Goal: Navigation & Orientation: Understand site structure

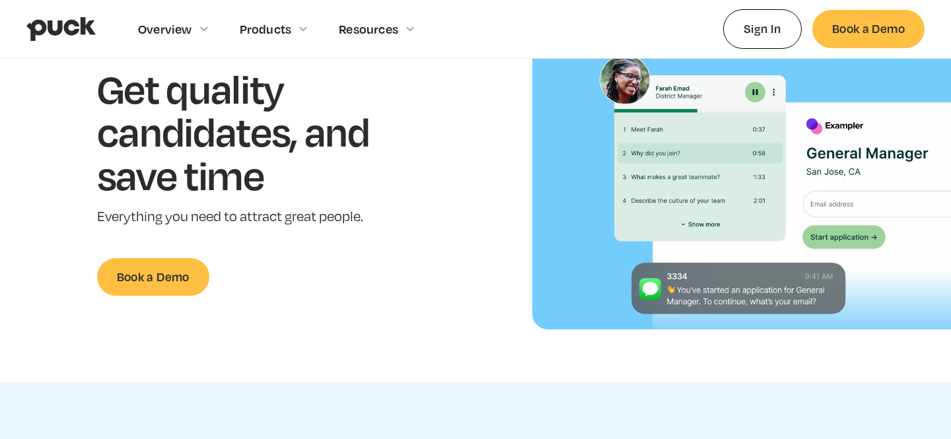
scroll to position [137, 0]
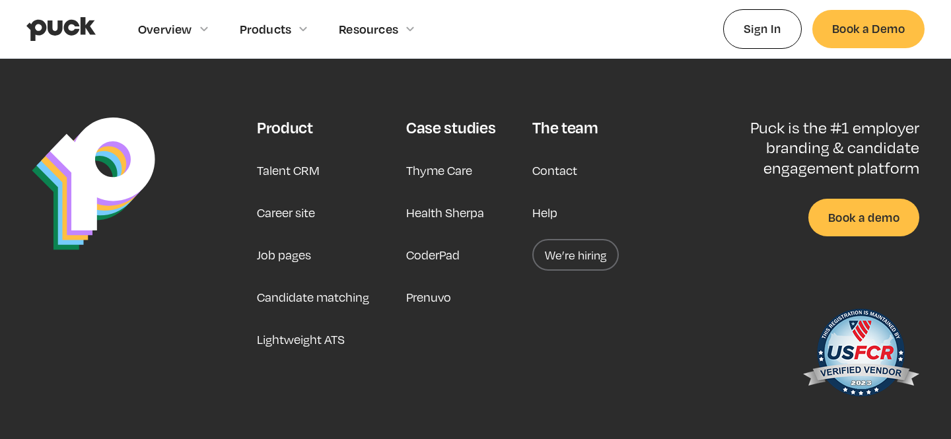
scroll to position [3426, 0]
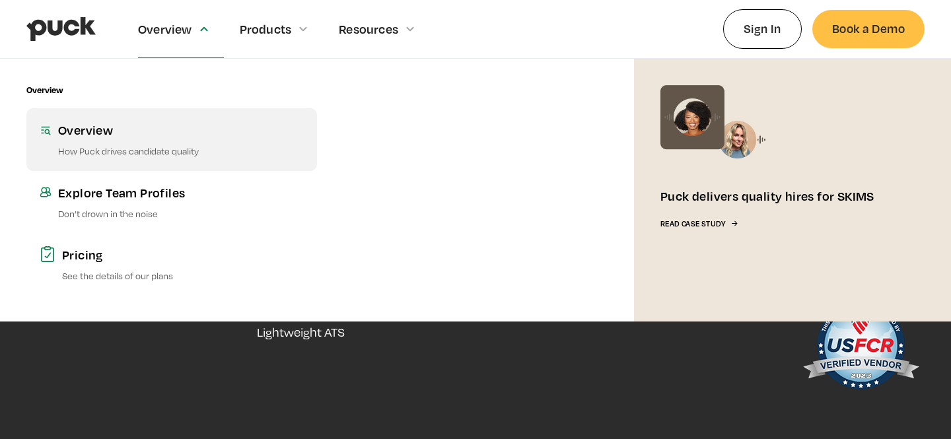
click at [142, 129] on div "Overview" at bounding box center [181, 130] width 246 height 17
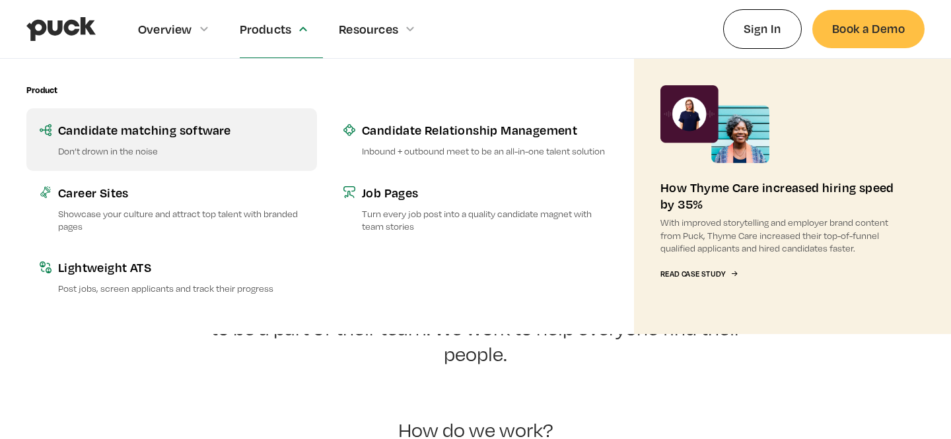
click at [175, 160] on link "Candidate matching software Don’t drown in the noise" at bounding box center [171, 139] width 291 height 62
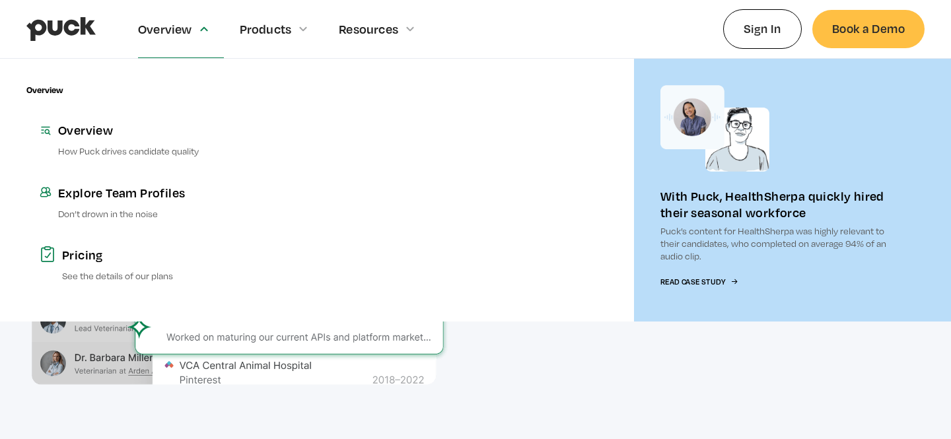
scroll to position [2345, 0]
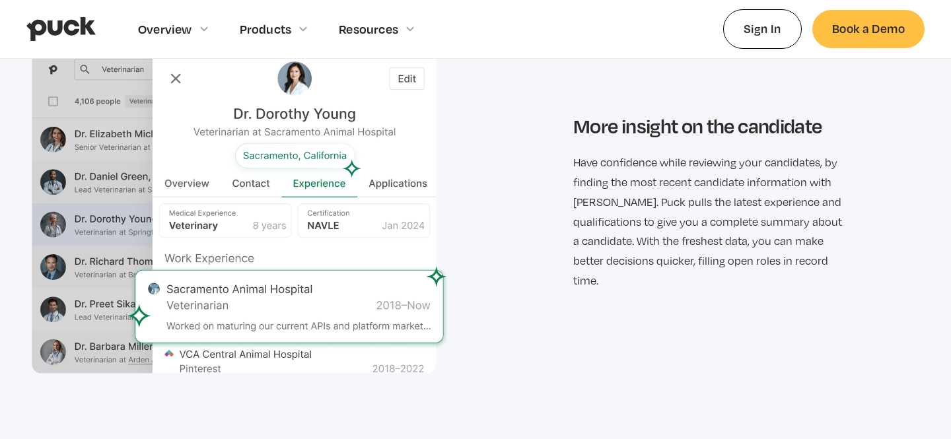
click at [76, 28] on img "home" at bounding box center [60, 29] width 69 height 25
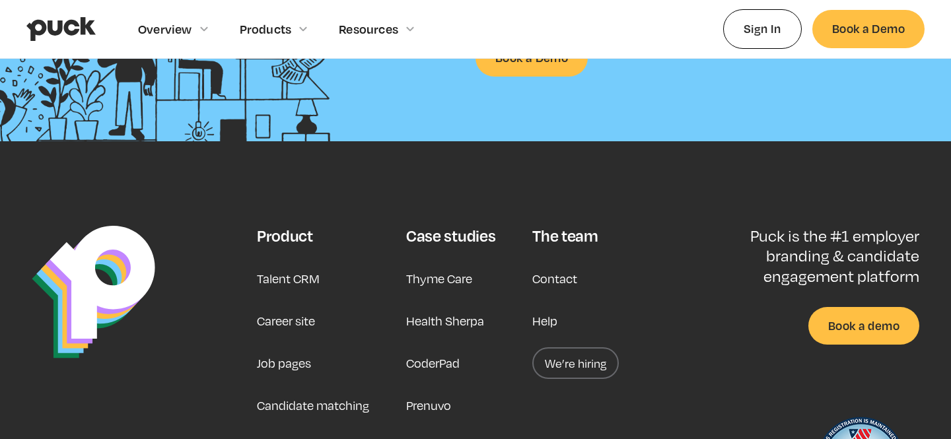
scroll to position [3481, 0]
